Goal: Register for event/course

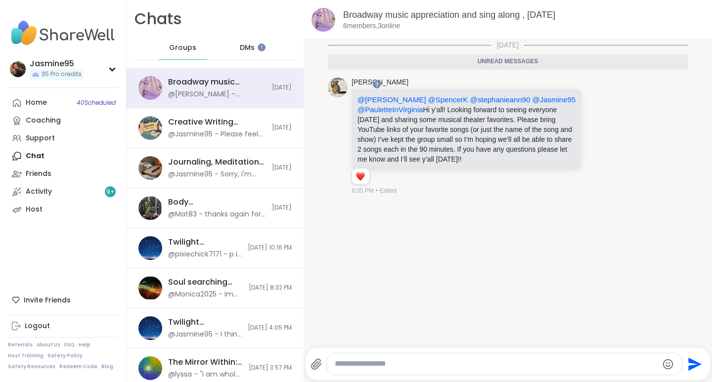
click at [55, 143] on link "Support" at bounding box center [63, 139] width 110 height 18
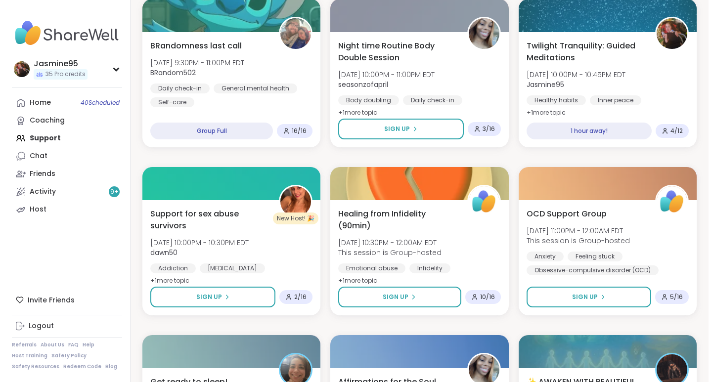
scroll to position [685, 0]
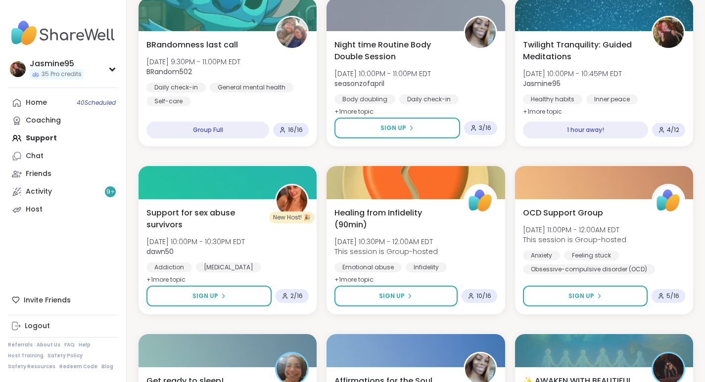
click at [600, 72] on span "[DATE] 10:00PM - 10:45PM EDT" at bounding box center [572, 74] width 99 height 10
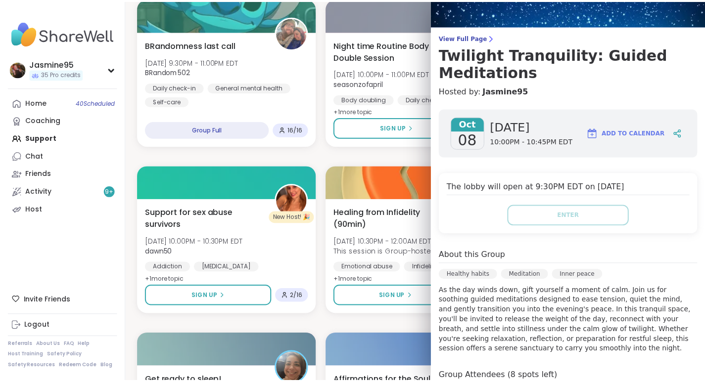
scroll to position [40, 0]
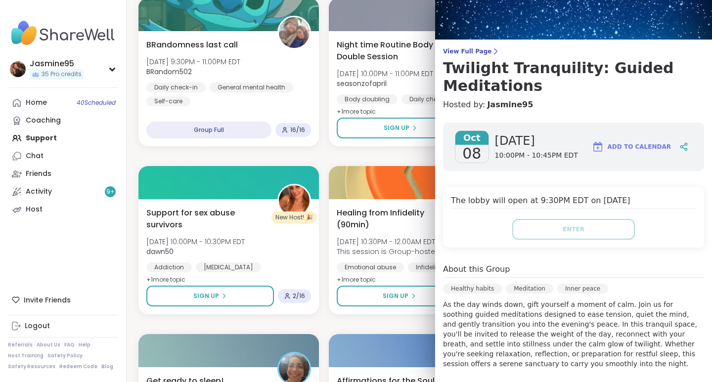
click at [680, 147] on icon at bounding box center [684, 146] width 9 height 9
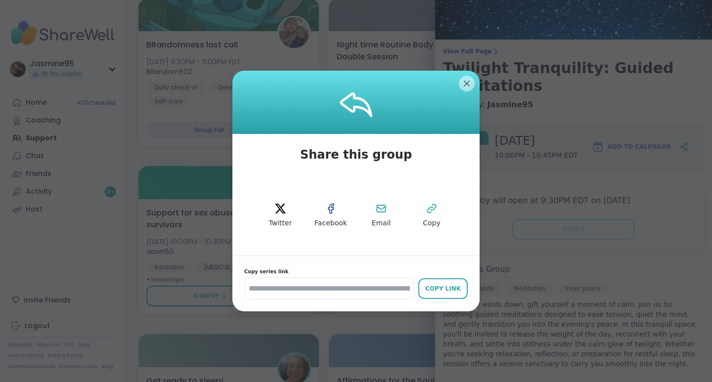
click at [429, 212] on icon at bounding box center [432, 209] width 12 height 12
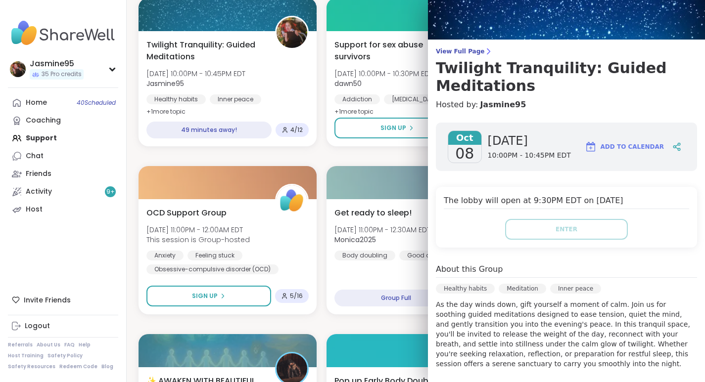
click at [53, 156] on link "Chat" at bounding box center [63, 156] width 110 height 18
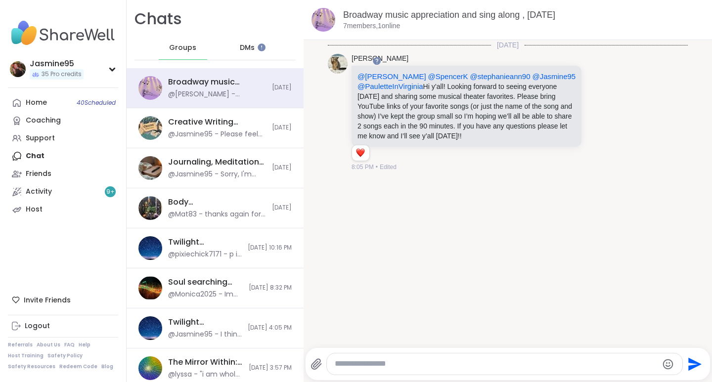
click at [207, 259] on div "@pixiechick7171 - p i x i e c h i c k 7171 Gmail" at bounding box center [205, 255] width 74 height 10
